Goal: Task Accomplishment & Management: Complete application form

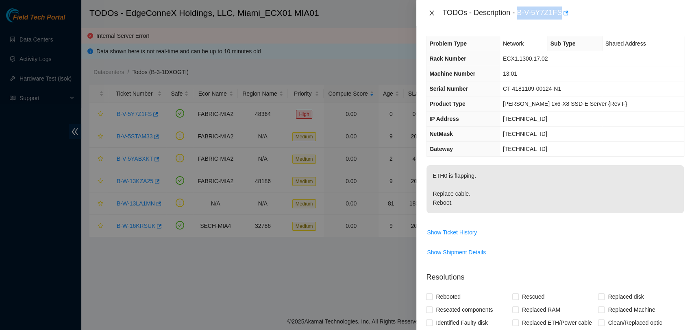
click at [433, 12] on icon "close" at bounding box center [432, 13] width 7 height 7
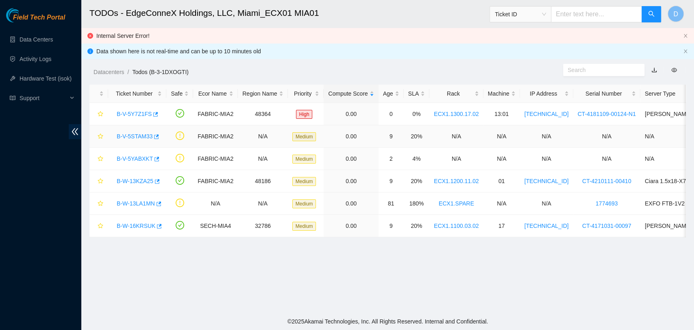
click at [131, 139] on div "B-V-5STAM33" at bounding box center [137, 136] width 49 height 13
click at [134, 133] on link "B-V-5STAM33" at bounding box center [135, 136] width 36 height 7
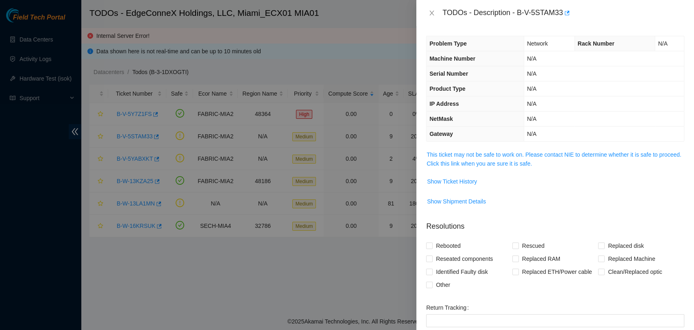
click at [472, 158] on span "This ticket may not be safe to work on. Please contact NIE to determine whether…" at bounding box center [555, 159] width 257 height 18
click at [473, 160] on link "This ticket may not be safe to work on. Please contact NIE to determine whether…" at bounding box center [554, 158] width 255 height 15
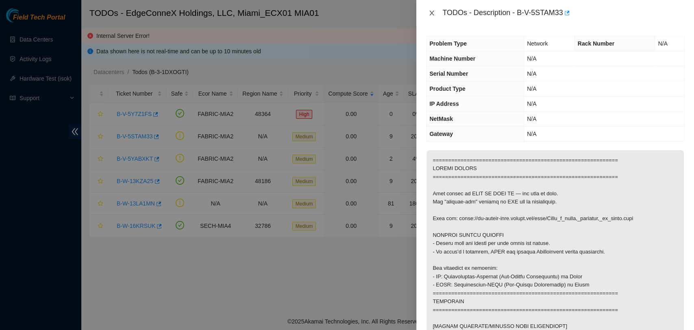
click at [426, 14] on button "Close" at bounding box center [431, 13] width 11 height 8
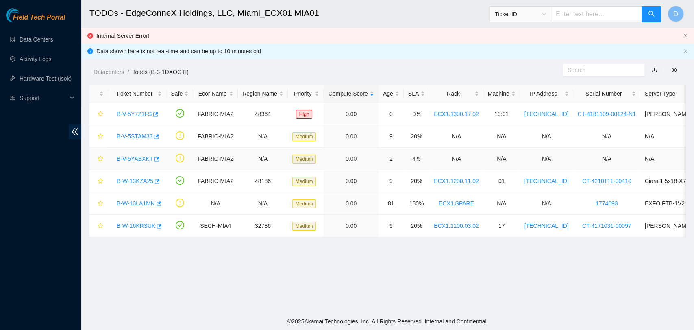
click at [133, 160] on link "B-V-5YABXKT" at bounding box center [135, 158] width 36 height 7
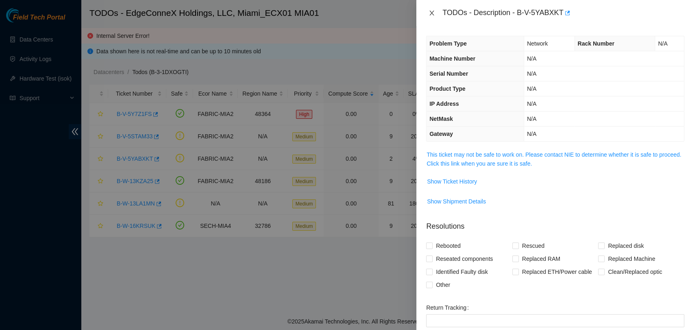
click at [433, 13] on icon "close" at bounding box center [432, 13] width 7 height 7
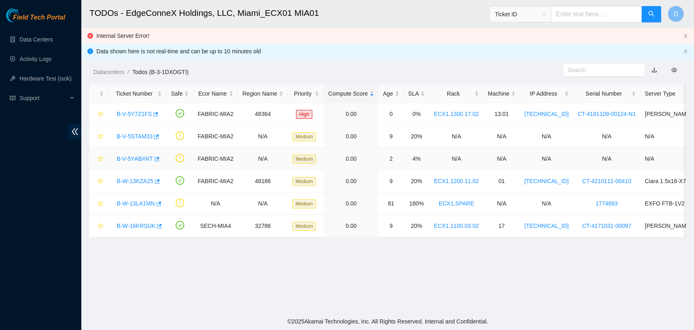
click at [143, 158] on link "B-V-5YABXKT" at bounding box center [135, 158] width 36 height 7
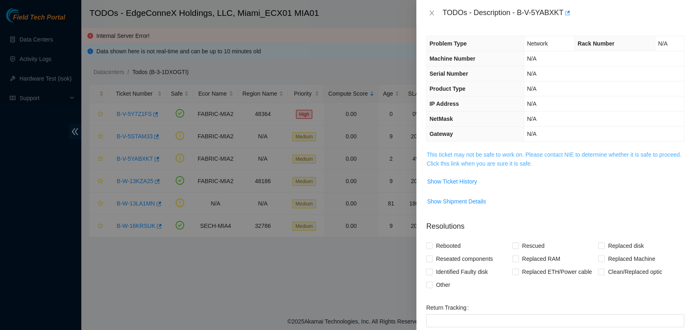
click at [438, 155] on link "This ticket may not be safe to work on. Please contact NIE to determine whether…" at bounding box center [554, 158] width 255 height 15
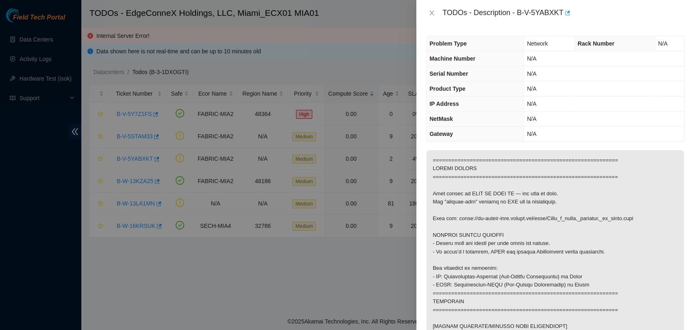
click at [423, 14] on div "TODOs - Description - B-V-5YABXKT" at bounding box center [555, 13] width 278 height 26
click at [425, 15] on div "TODOs - Description - B-V-5YABXKT" at bounding box center [555, 13] width 278 height 26
click at [426, 13] on div "TODOs - Description - B-V-5YABXKT" at bounding box center [555, 13] width 278 height 26
click at [432, 13] on icon "close" at bounding box center [432, 13] width 4 height 5
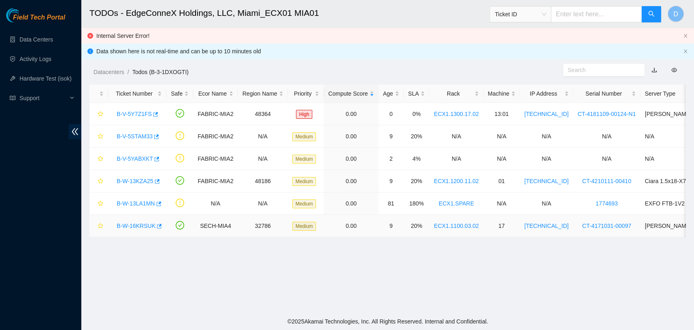
click at [135, 225] on link "B-W-16KRSUK" at bounding box center [136, 225] width 39 height 7
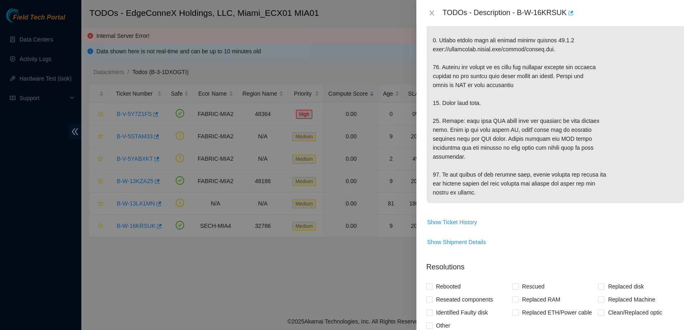
scroll to position [271, 0]
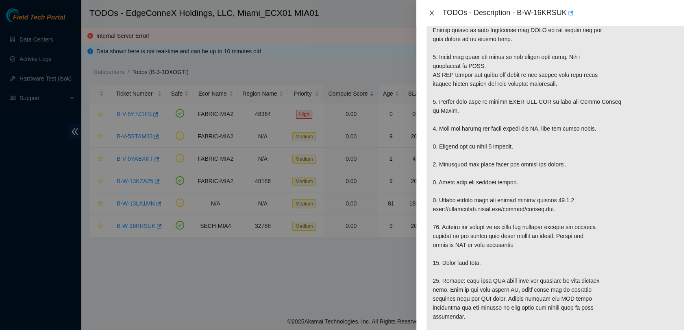
click at [429, 11] on icon "close" at bounding box center [432, 13] width 7 height 7
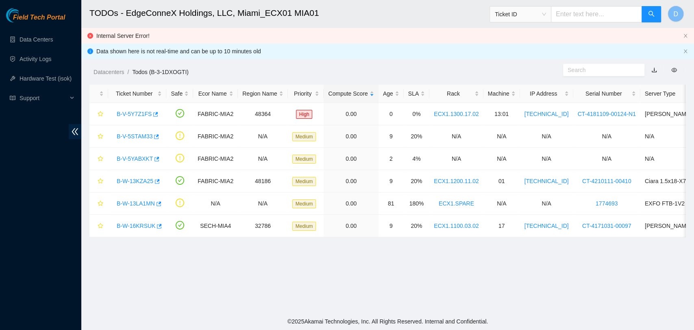
scroll to position [217, 0]
click at [126, 179] on link "B-W-13KZA25" at bounding box center [135, 181] width 37 height 7
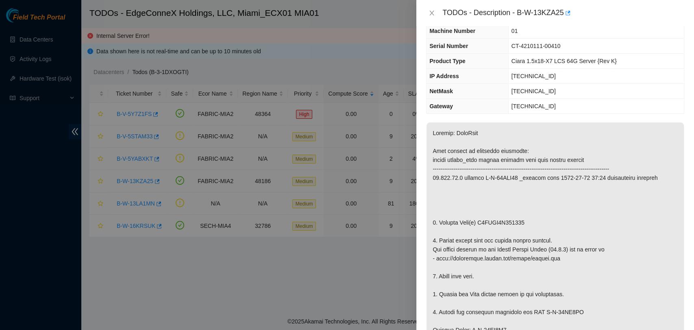
scroll to position [45, 0]
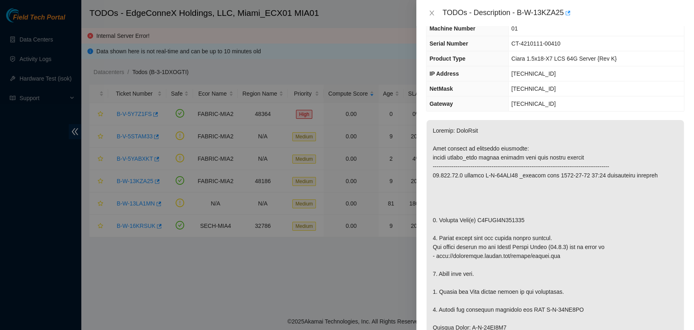
click at [493, 218] on p at bounding box center [555, 336] width 257 height 433
click at [556, 172] on p at bounding box center [555, 336] width 257 height 433
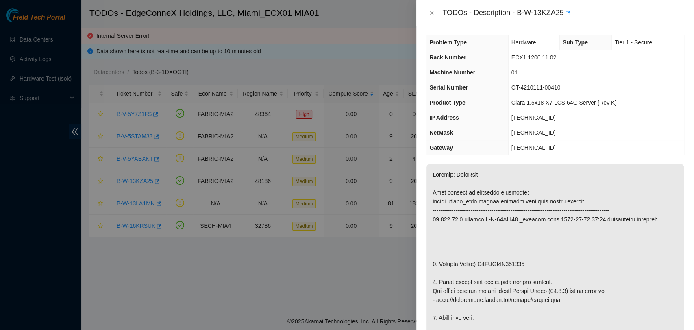
scroll to position [0, 0]
click at [431, 14] on icon "close" at bounding box center [432, 13] width 4 height 5
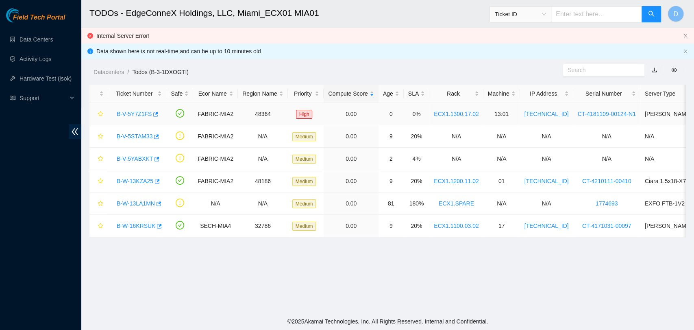
click at [140, 113] on link "B-V-5Y7Z1FS" at bounding box center [134, 114] width 35 height 7
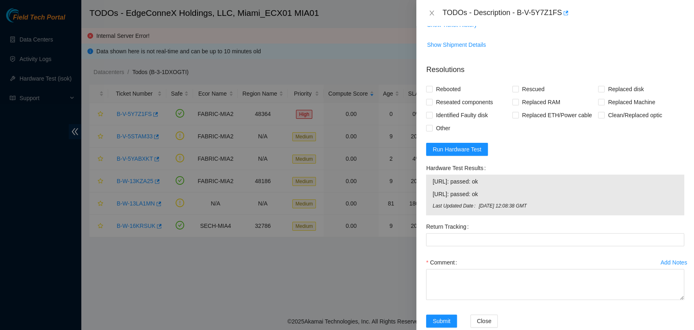
scroll to position [224, 0]
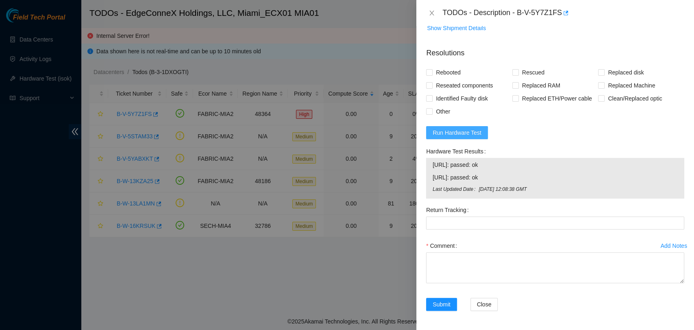
click at [468, 131] on span "Run Hardware Test" at bounding box center [457, 132] width 49 height 9
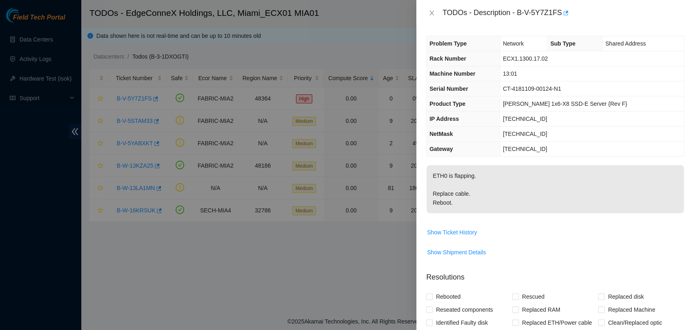
scroll to position [213, 0]
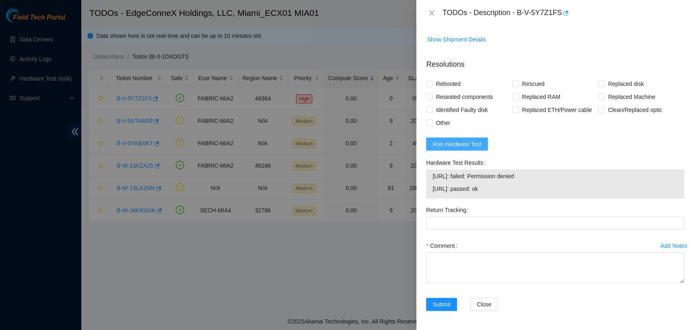
click at [468, 131] on form "Resolutions Rebooted Rescued Replaced disk Reseated components Replaced RAM Rep…" at bounding box center [555, 186] width 258 height 268
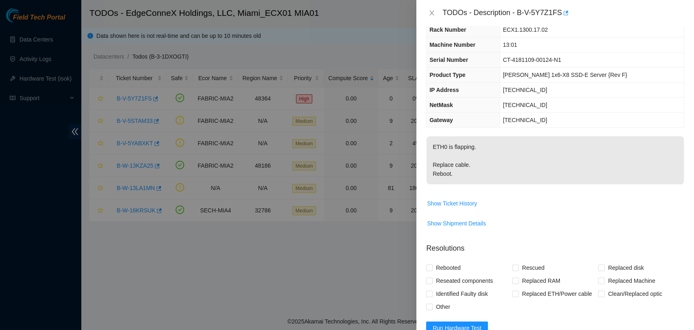
scroll to position [181, 0]
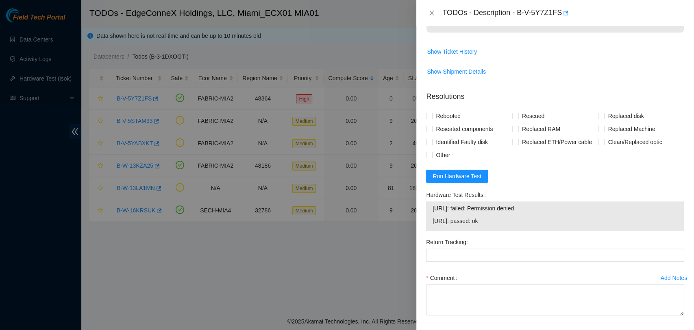
drag, startPoint x: 506, startPoint y: 218, endPoint x: 434, endPoint y: 222, distance: 72.5
click at [434, 222] on span "23.45.154.91: passed: ok" at bounding box center [555, 220] width 245 height 9
copy span "23.45.154.91: passed: ok"
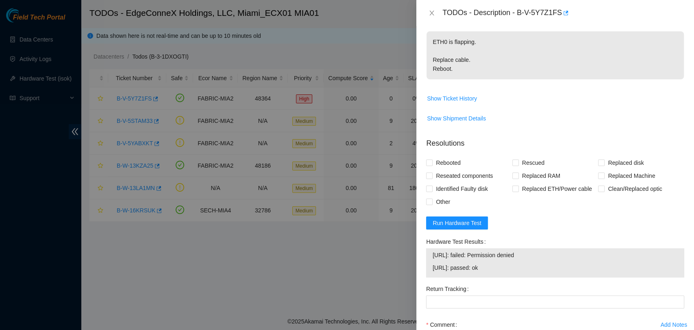
scroll to position [0, 0]
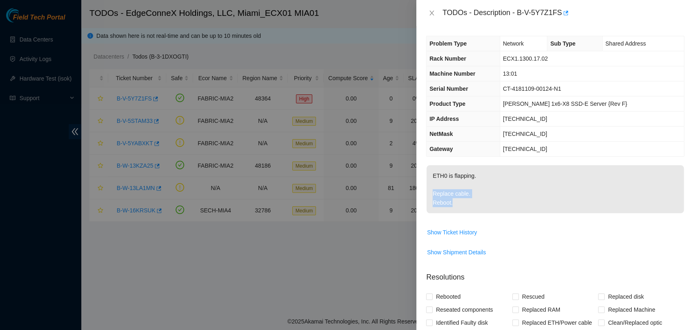
drag, startPoint x: 432, startPoint y: 192, endPoint x: 462, endPoint y: 205, distance: 32.4
click at [462, 205] on p "ETH0 is flapping. Replace cable. Reboot." at bounding box center [555, 189] width 257 height 48
click at [484, 192] on p "ETH0 is flapping. Replace cable. Reboot." at bounding box center [555, 189] width 257 height 48
click at [475, 182] on p "ETH0 is flapping. Replace cable. Reboot." at bounding box center [555, 189] width 257 height 48
drag, startPoint x: 431, startPoint y: 193, endPoint x: 468, endPoint y: 193, distance: 37.4
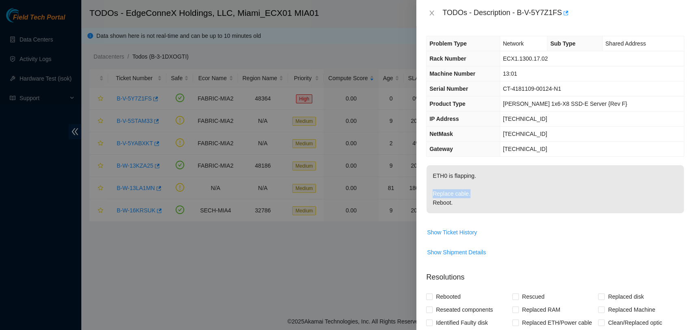
click at [468, 192] on p "ETH0 is flapping. Replace cable. Reboot." at bounding box center [555, 189] width 257 height 48
copy p "Replace cable."
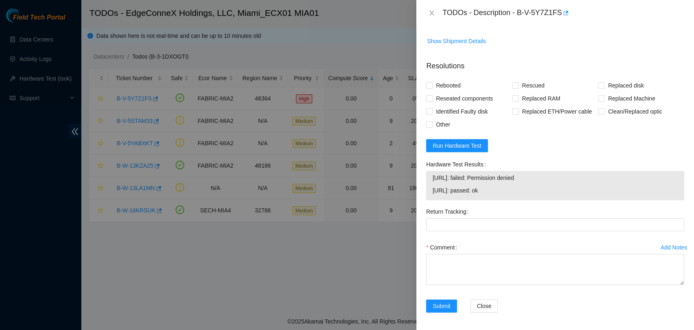
scroll to position [213, 0]
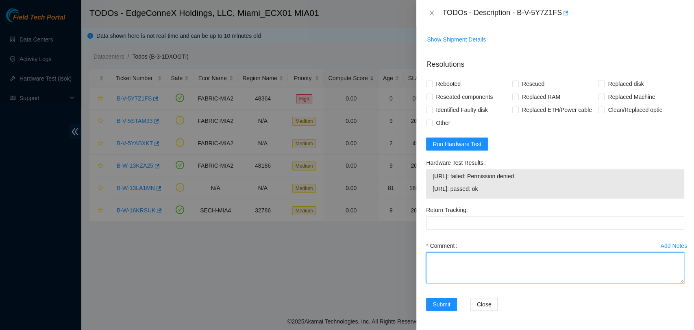
click at [483, 258] on textarea "Comment" at bounding box center [555, 267] width 258 height 31
paste textarea "Verified ticket is safe to work on YES NOCC Authorized: YES Located server conn…"
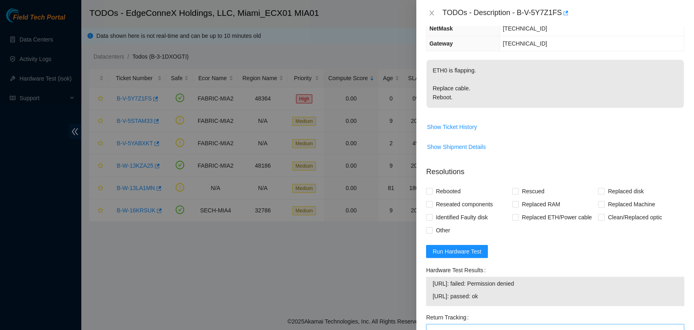
scroll to position [77, 0]
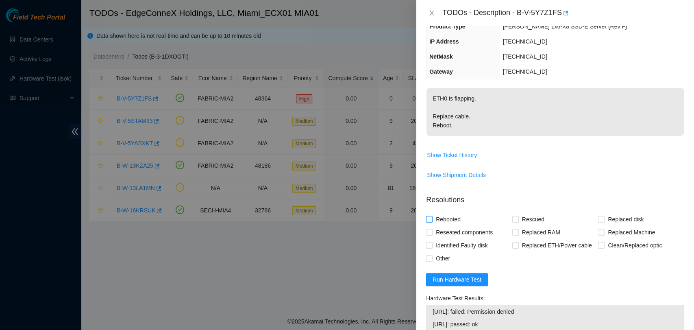
type textarea "Verified ticket is safe to work on YES NOCC Authorized: YES Located server conn…"
click at [431, 218] on input "Rebooted" at bounding box center [429, 219] width 6 height 6
checkbox input "true"
click at [512, 216] on input "Rescued" at bounding box center [515, 219] width 6 height 6
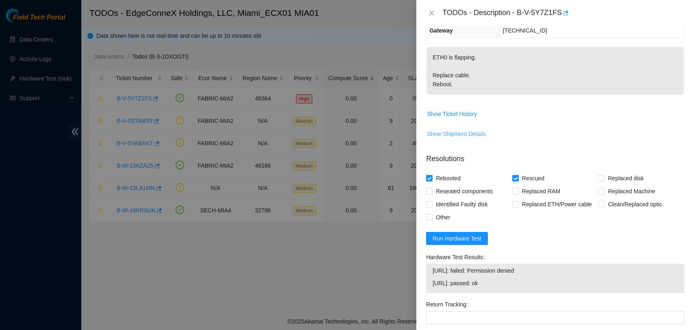
scroll to position [122, 0]
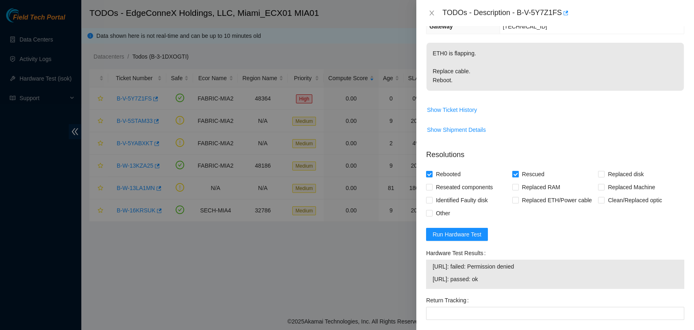
click at [514, 172] on input "Rescued" at bounding box center [515, 174] width 6 height 6
checkbox input "false"
click at [432, 213] on span at bounding box center [429, 213] width 7 height 7
click at [432, 213] on input "Other" at bounding box center [429, 213] width 6 height 6
checkbox input "true"
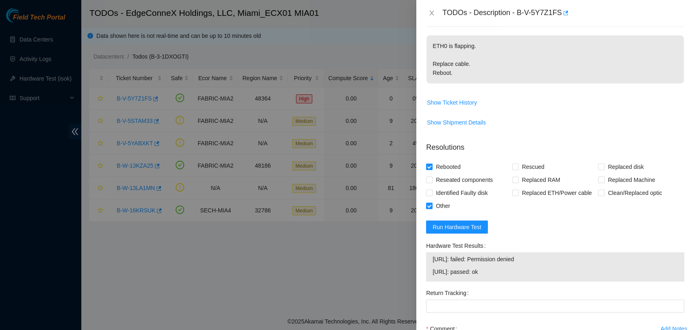
scroll to position [0, 0]
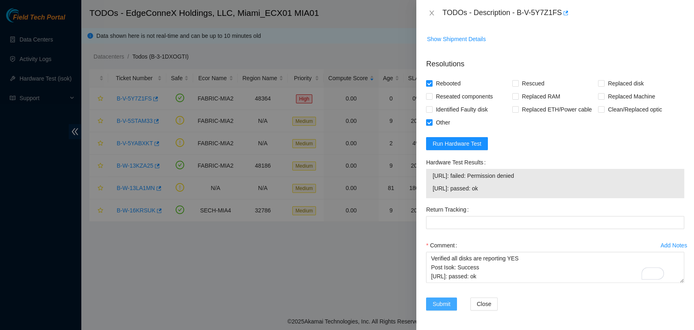
click at [444, 297] on button "Submit" at bounding box center [441, 303] width 31 height 13
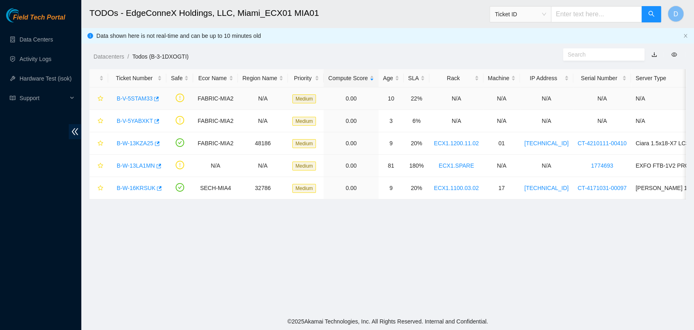
click at [142, 99] on link "B-V-5STAM33" at bounding box center [135, 98] width 36 height 7
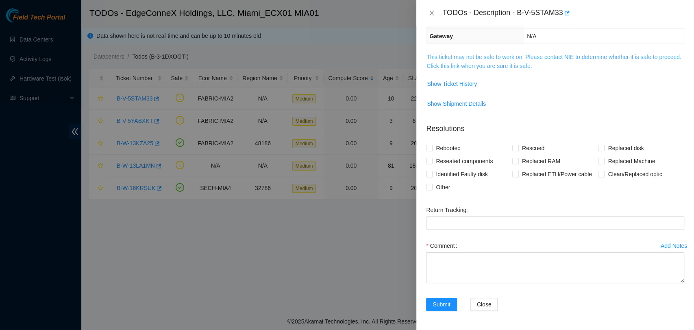
click at [506, 58] on link "This ticket may not be safe to work on. Please contact NIE to determine whether…" at bounding box center [554, 61] width 255 height 15
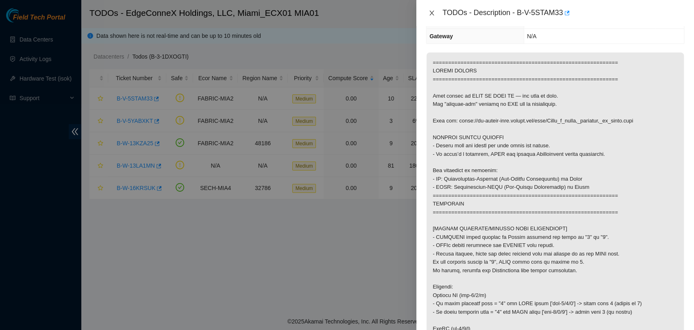
click at [435, 14] on button "Close" at bounding box center [431, 13] width 11 height 8
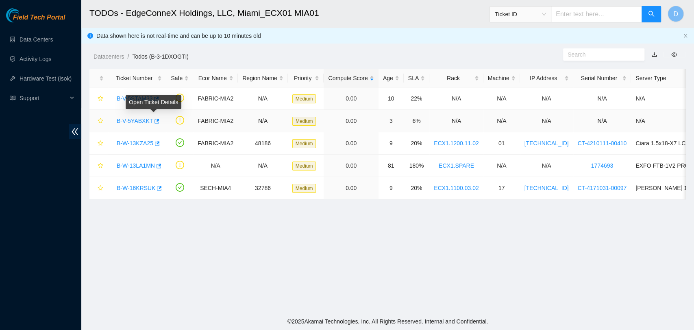
click at [139, 100] on div "Open Ticket Details" at bounding box center [154, 102] width 56 height 14
click at [123, 96] on link "B-V-5STAM33" at bounding box center [135, 98] width 36 height 7
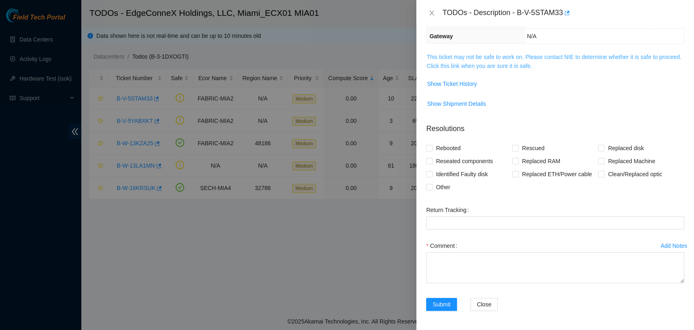
click at [480, 61] on link "This ticket may not be safe to work on. Please contact NIE to determine whether…" at bounding box center [554, 61] width 255 height 15
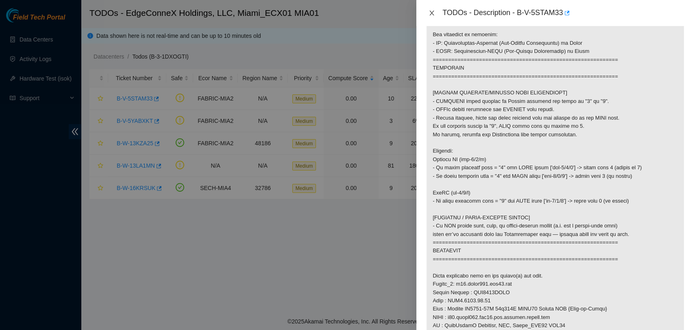
click at [431, 16] on icon "close" at bounding box center [432, 13] width 7 height 7
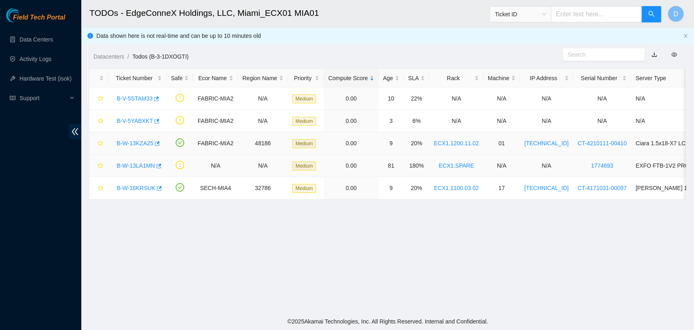
scroll to position [133, 0]
click at [124, 98] on link "B-V-5STAM33" at bounding box center [135, 98] width 36 height 7
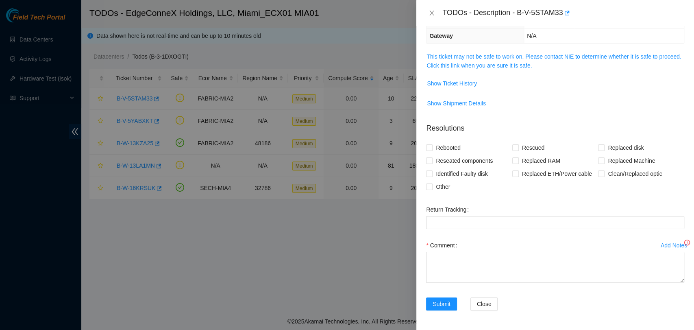
scroll to position [98, 0]
drag, startPoint x: 475, startPoint y: 43, endPoint x: 478, endPoint y: 47, distance: 5.0
click at [475, 43] on div "Problem Type Network Rack Number N/A Machine Number N/A Serial Number N/A Produ…" at bounding box center [555, 178] width 278 height 304
click at [479, 59] on link "This ticket may not be safe to work on. Please contact NIE to determine whether…" at bounding box center [554, 61] width 255 height 15
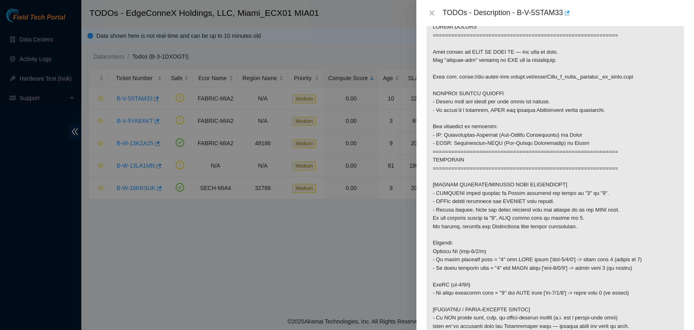
scroll to position [143, 0]
click at [435, 13] on button "Close" at bounding box center [431, 13] width 11 height 8
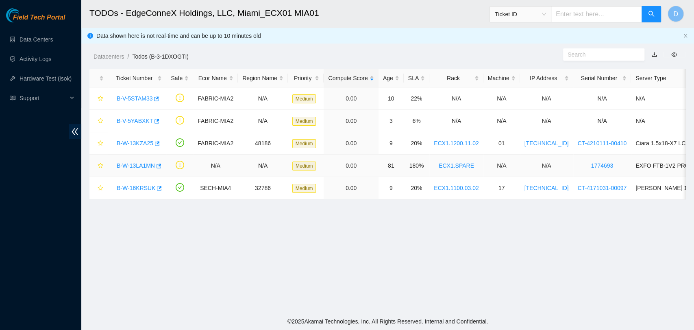
click at [134, 163] on link "B-W-13LA1MN" at bounding box center [136, 165] width 38 height 7
